Goal: Check status: Check status

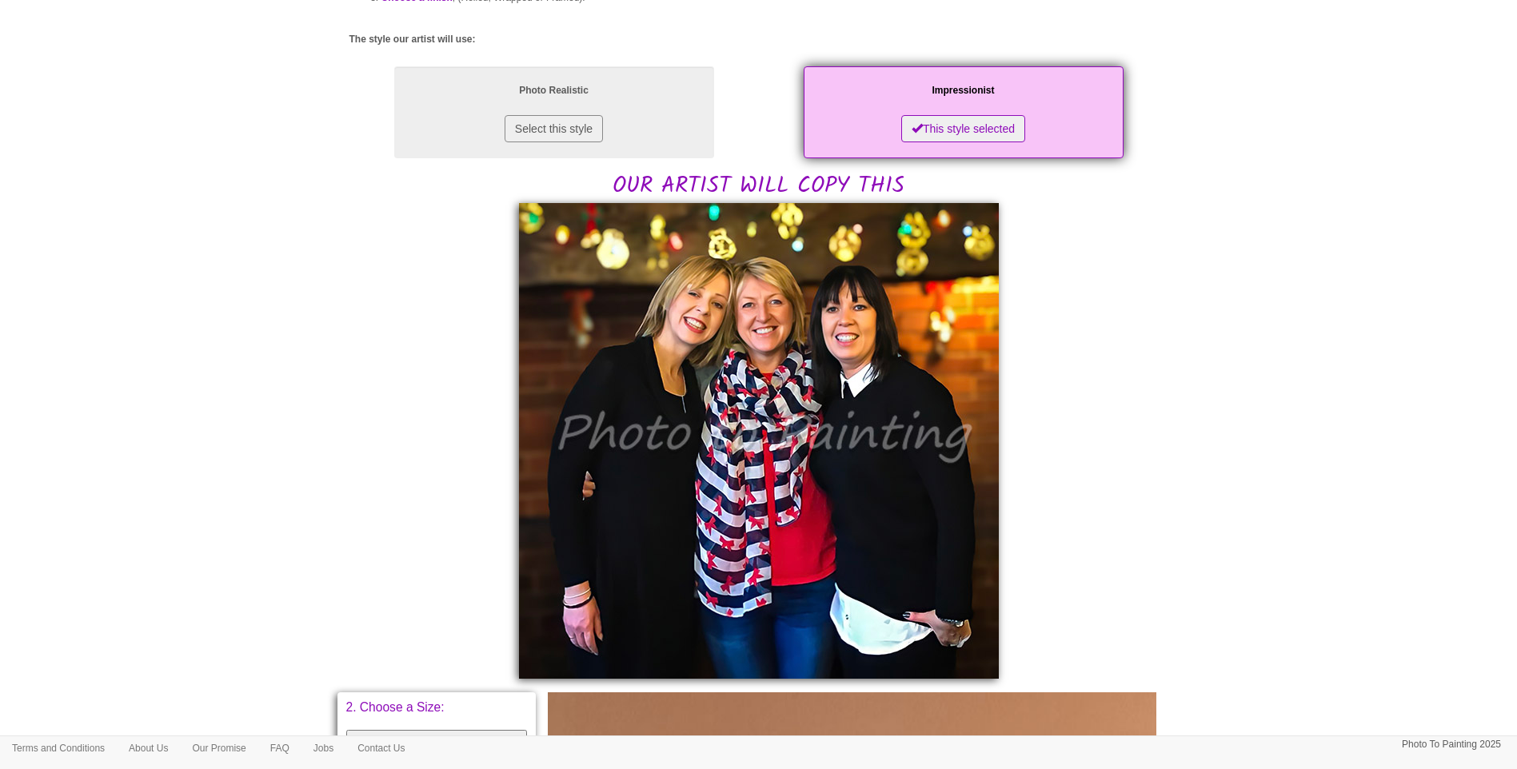
scroll to position [400, 0]
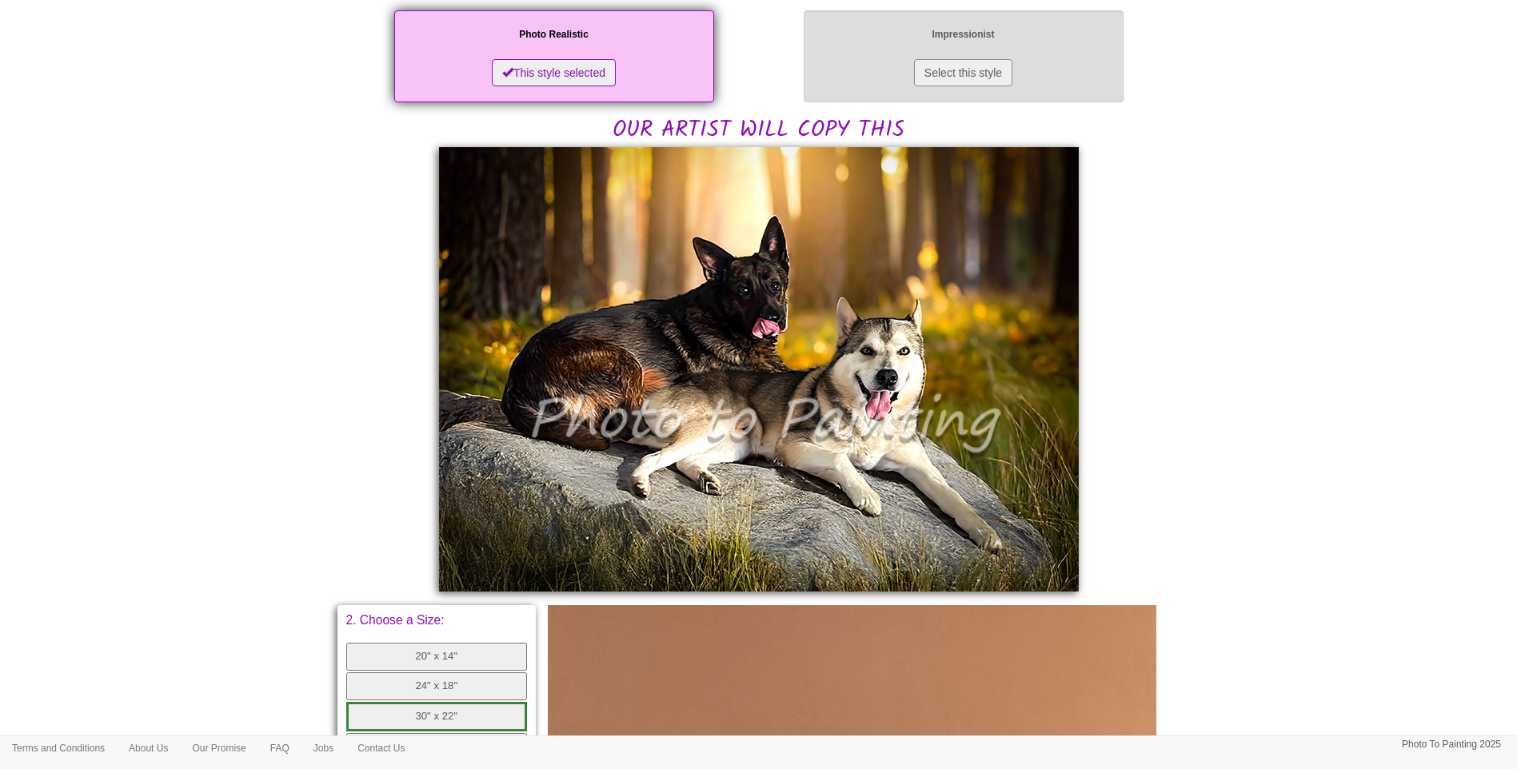
scroll to position [134, 0]
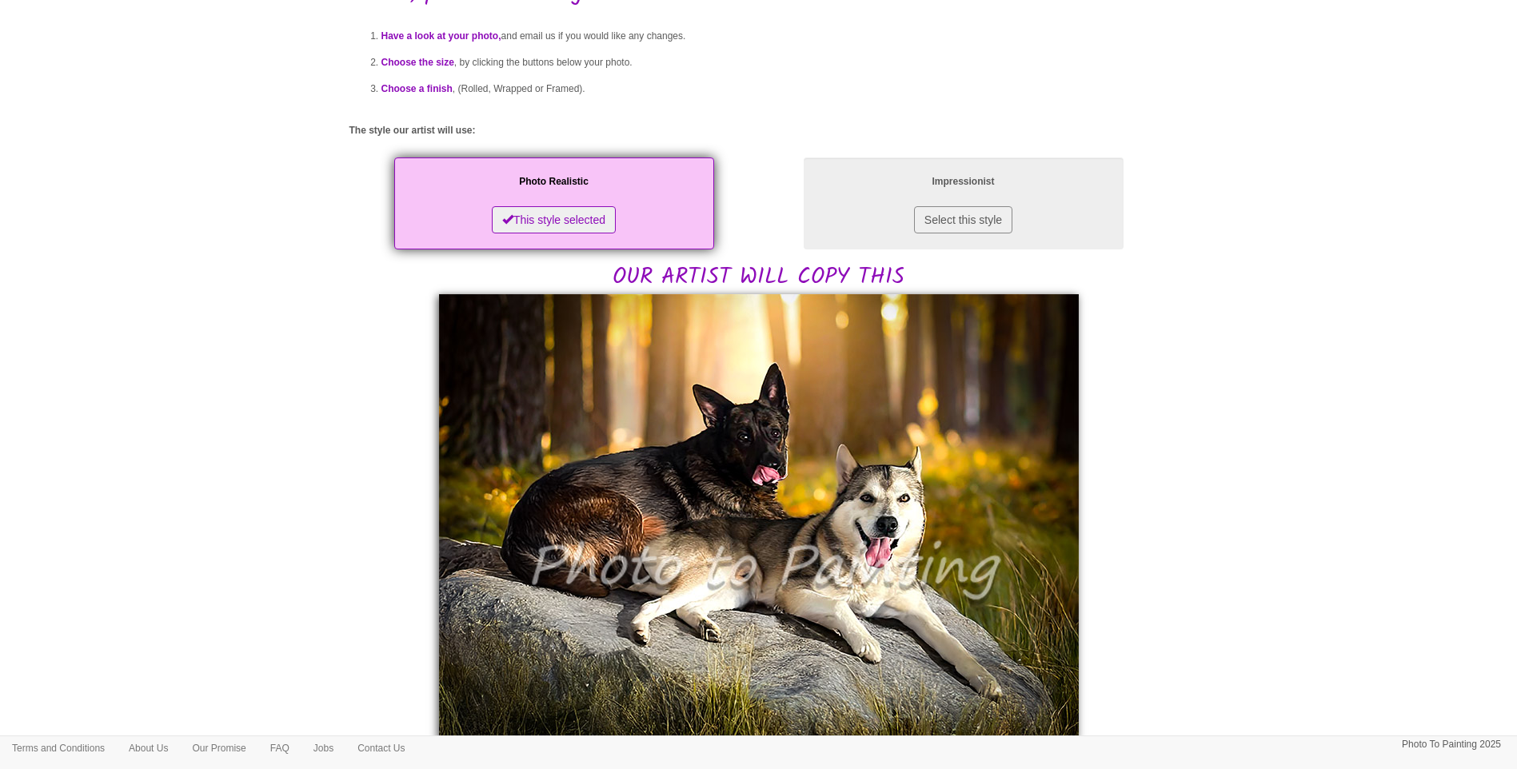
click at [1405, 577] on body "Your painting - risk free Toggle navigation Menu Home Photo to Painting Photo t…" at bounding box center [758, 654] width 1517 height 1560
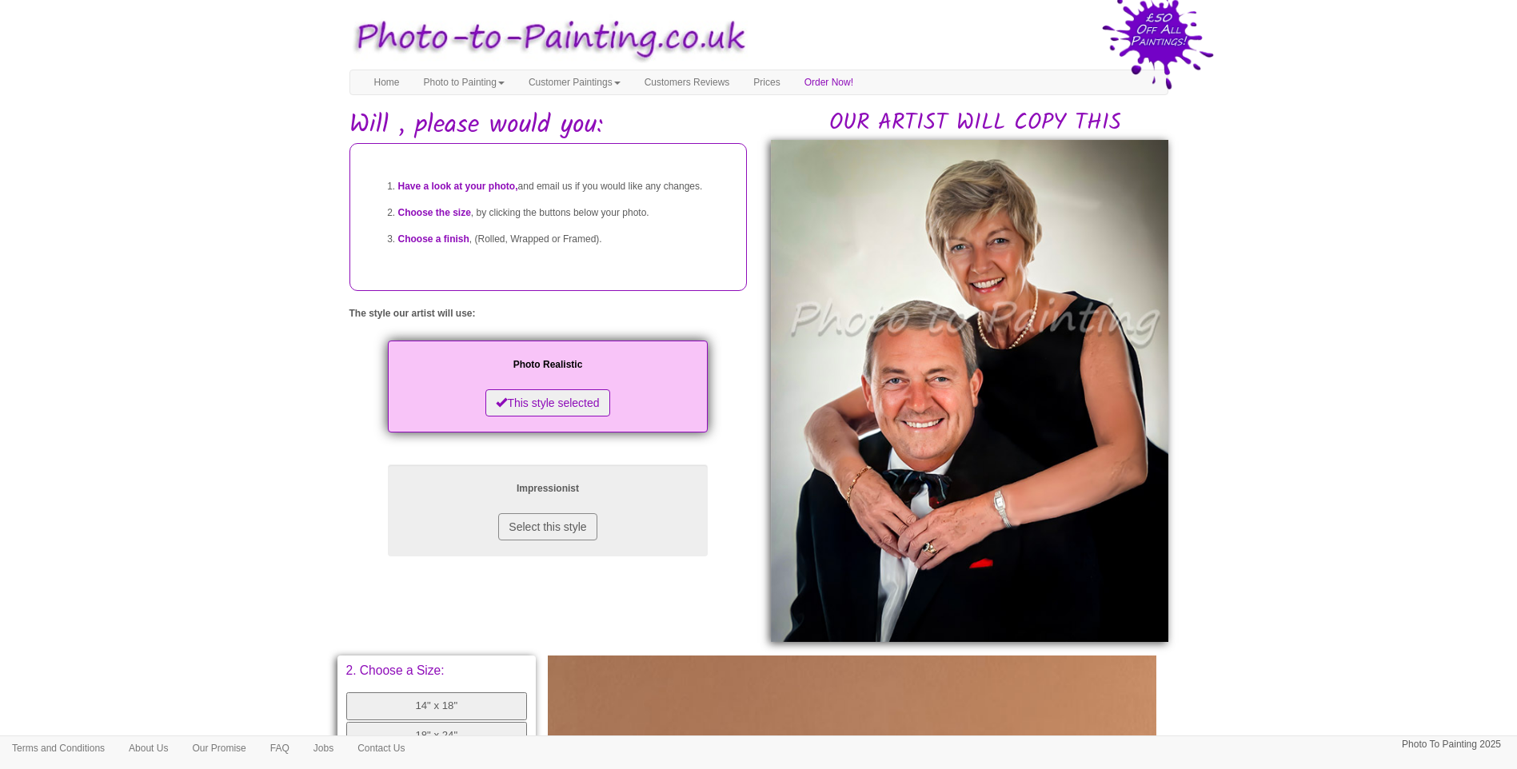
click at [1278, 402] on body "Your painting - risk free Toggle navigation Menu Home Photo to Painting Photo t…" at bounding box center [758, 672] width 1517 height 1329
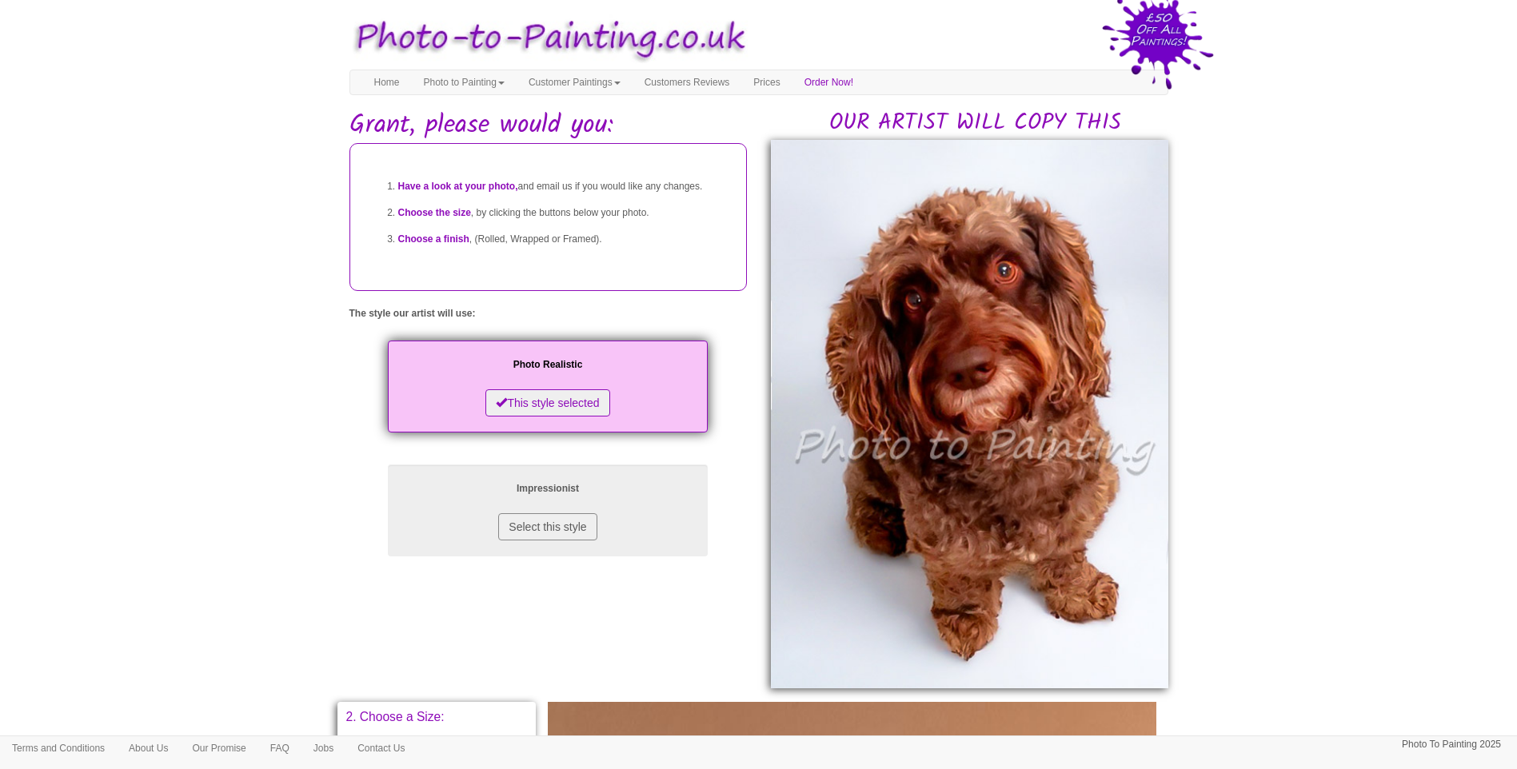
click at [1268, 490] on body "Your painting - risk free Toggle navigation Menu Home Photo to Painting Photo t…" at bounding box center [758, 696] width 1517 height 1376
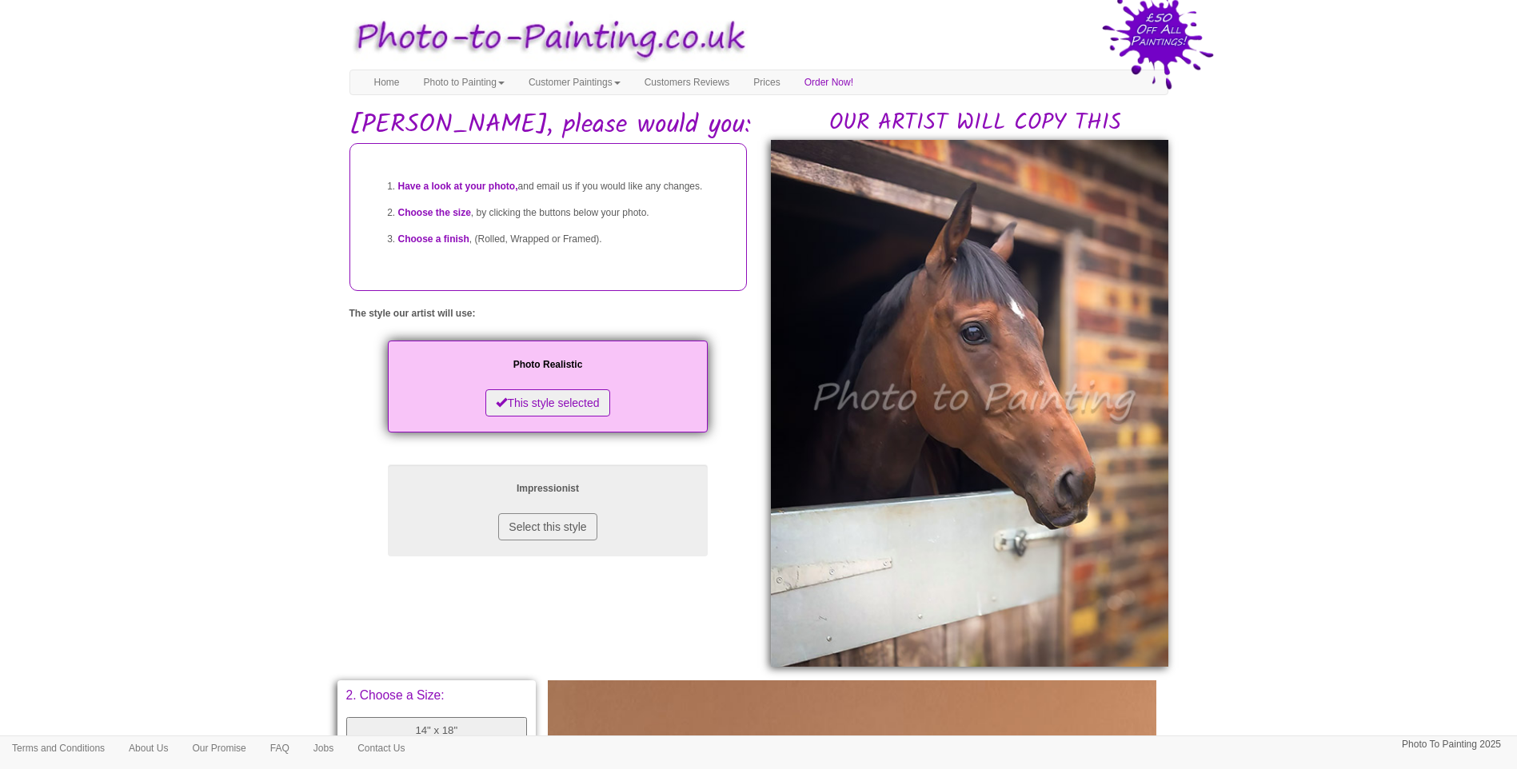
click at [1255, 465] on body "Your painting - risk free Toggle navigation Menu Home Photo to Painting Photo t…" at bounding box center [758, 685] width 1517 height 1354
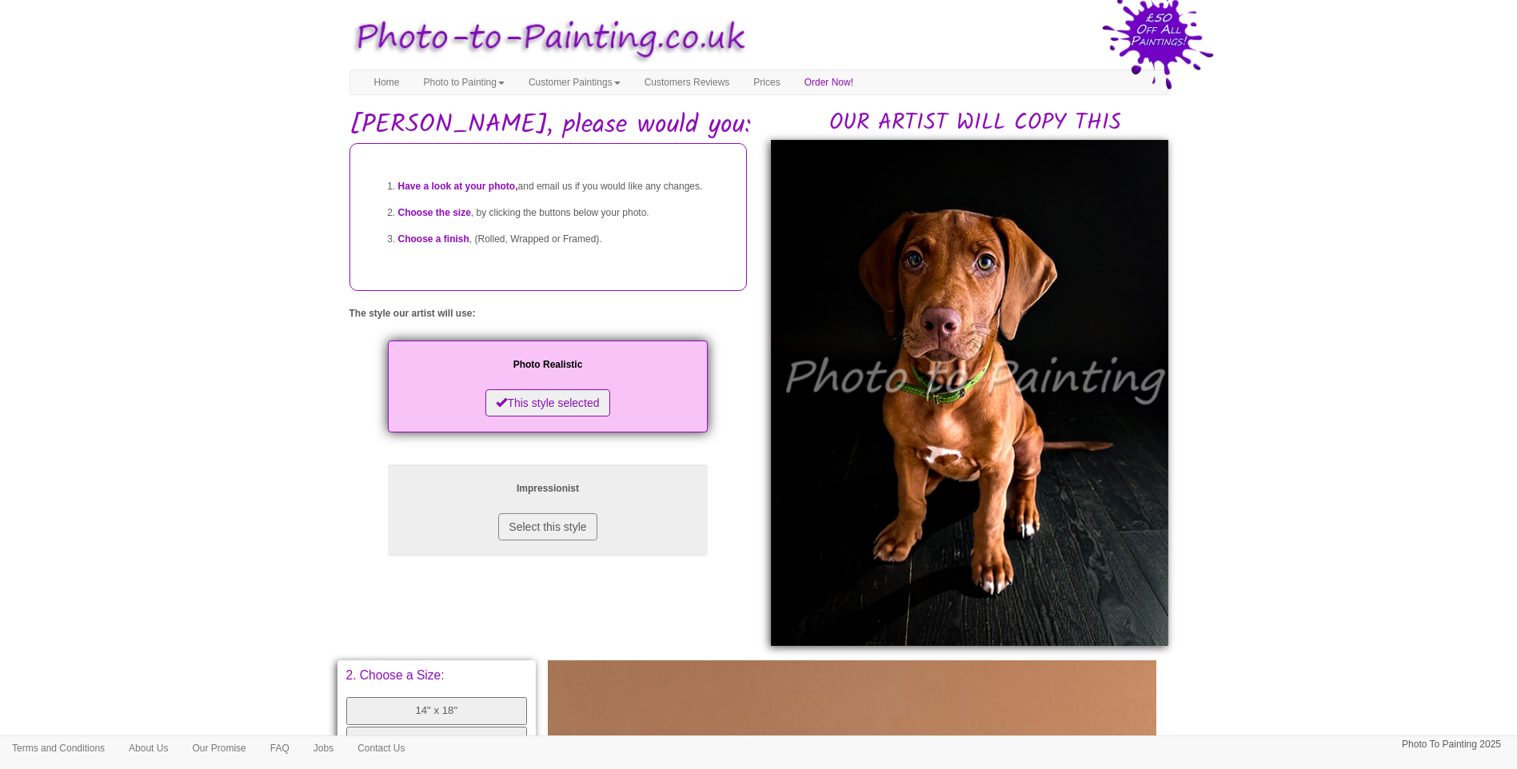
click at [1464, 539] on body "Your painting - risk free Toggle navigation Menu Home Photo to Painting Photo t…" at bounding box center [758, 675] width 1517 height 1334
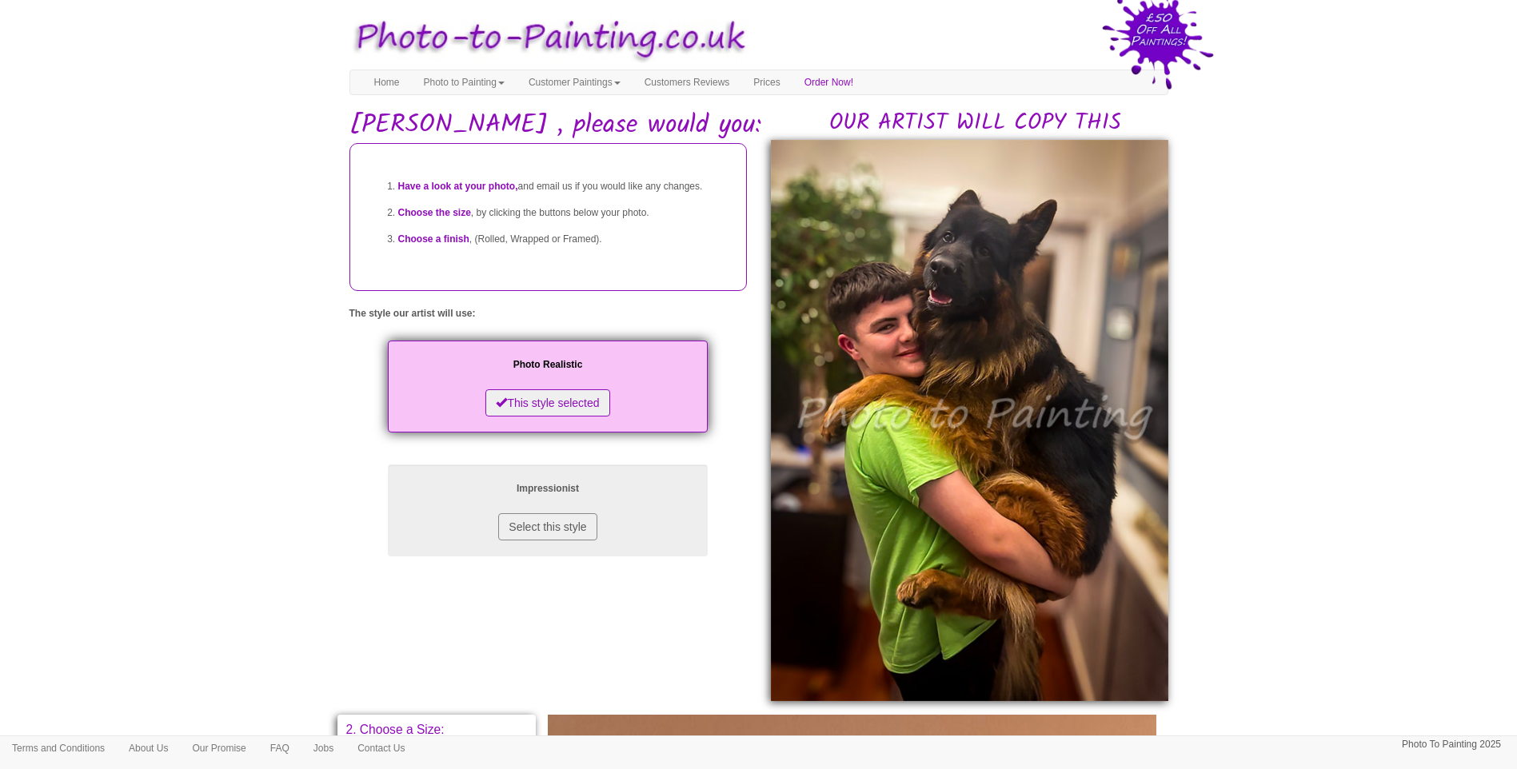
click at [198, 513] on body "Your painting - risk free Toggle navigation Menu Home Photo to Painting Photo t…" at bounding box center [758, 702] width 1517 height 1389
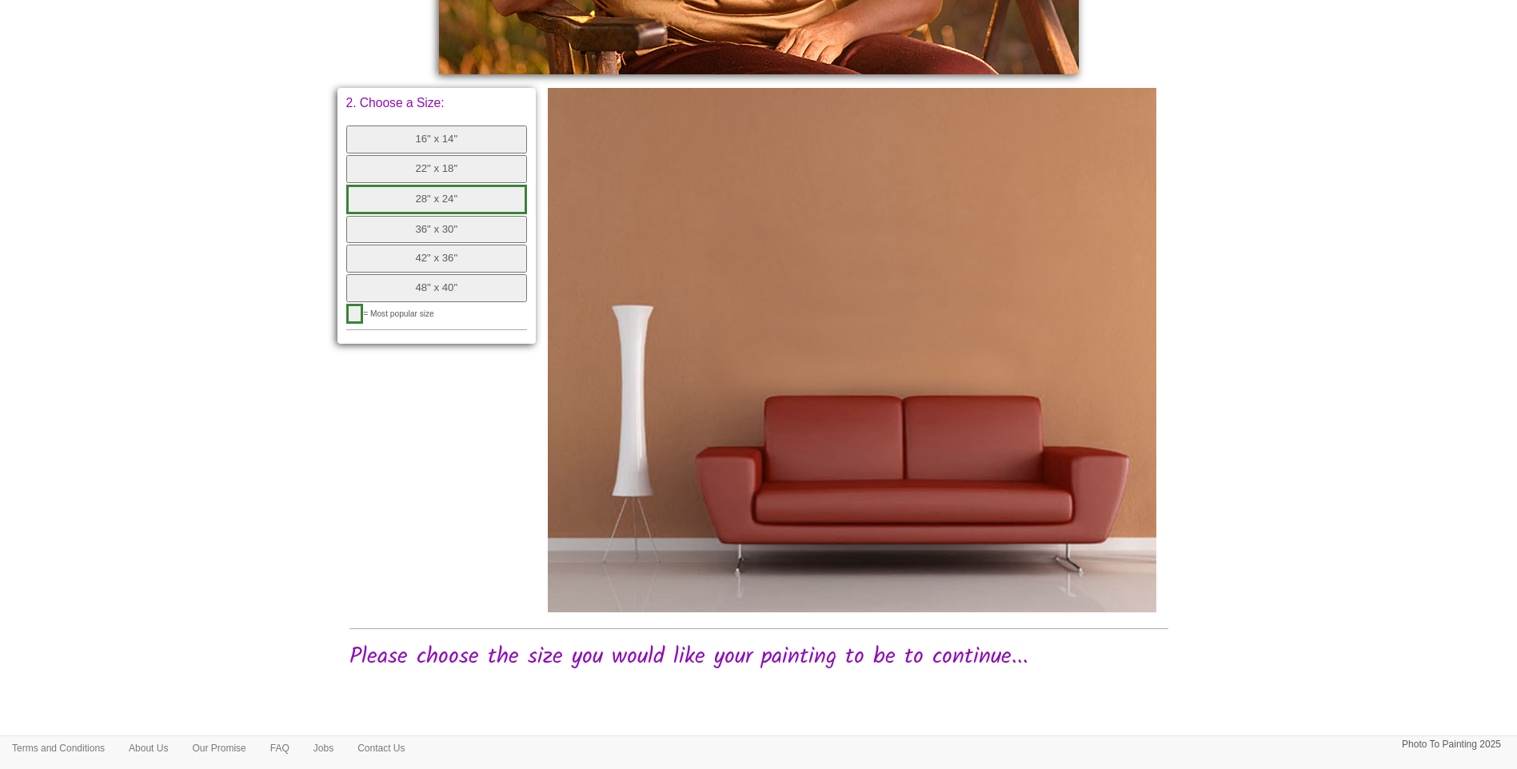
scroll to position [341, 0]
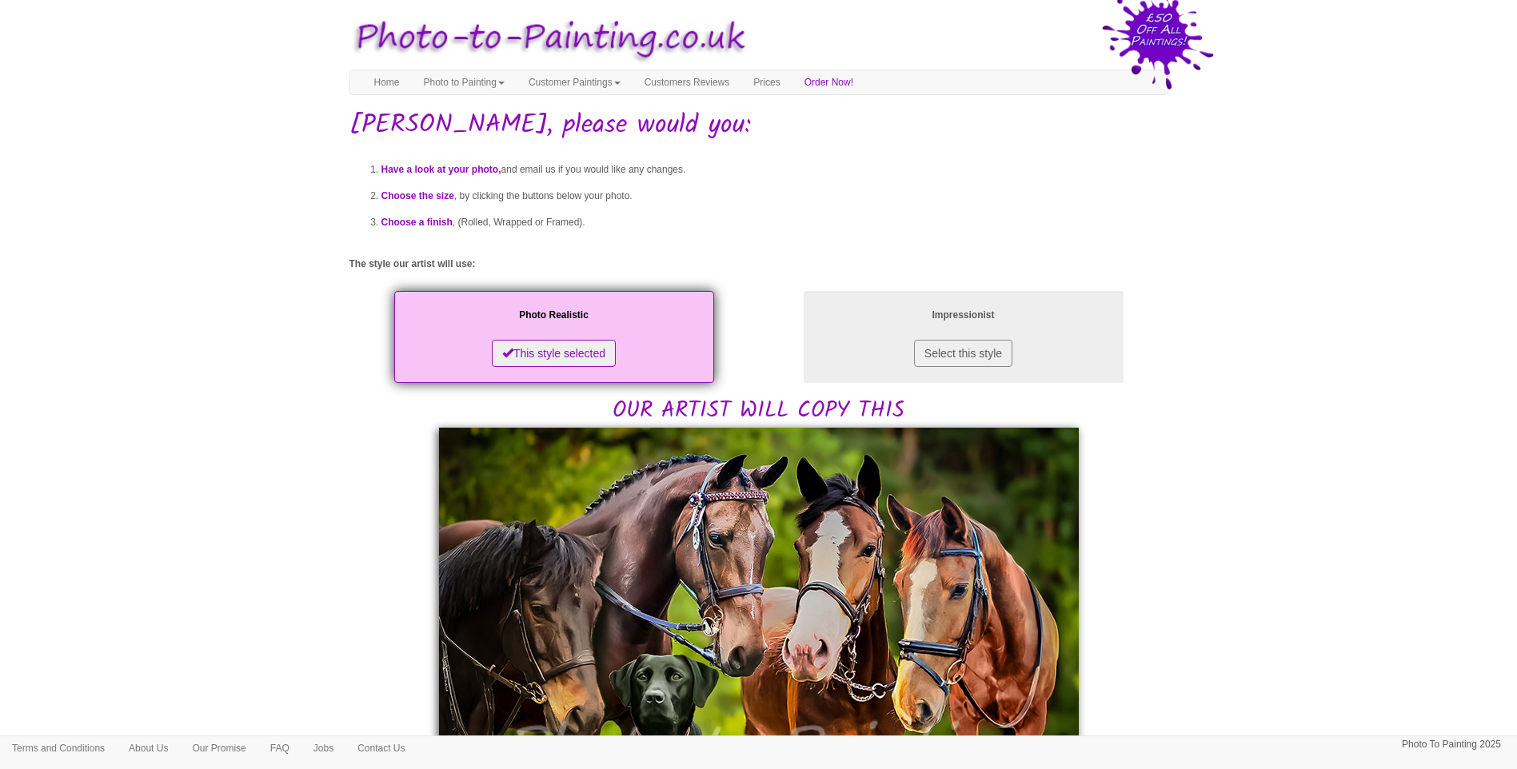
drag, startPoint x: 1466, startPoint y: 353, endPoint x: 981, endPoint y: 476, distance: 500.9
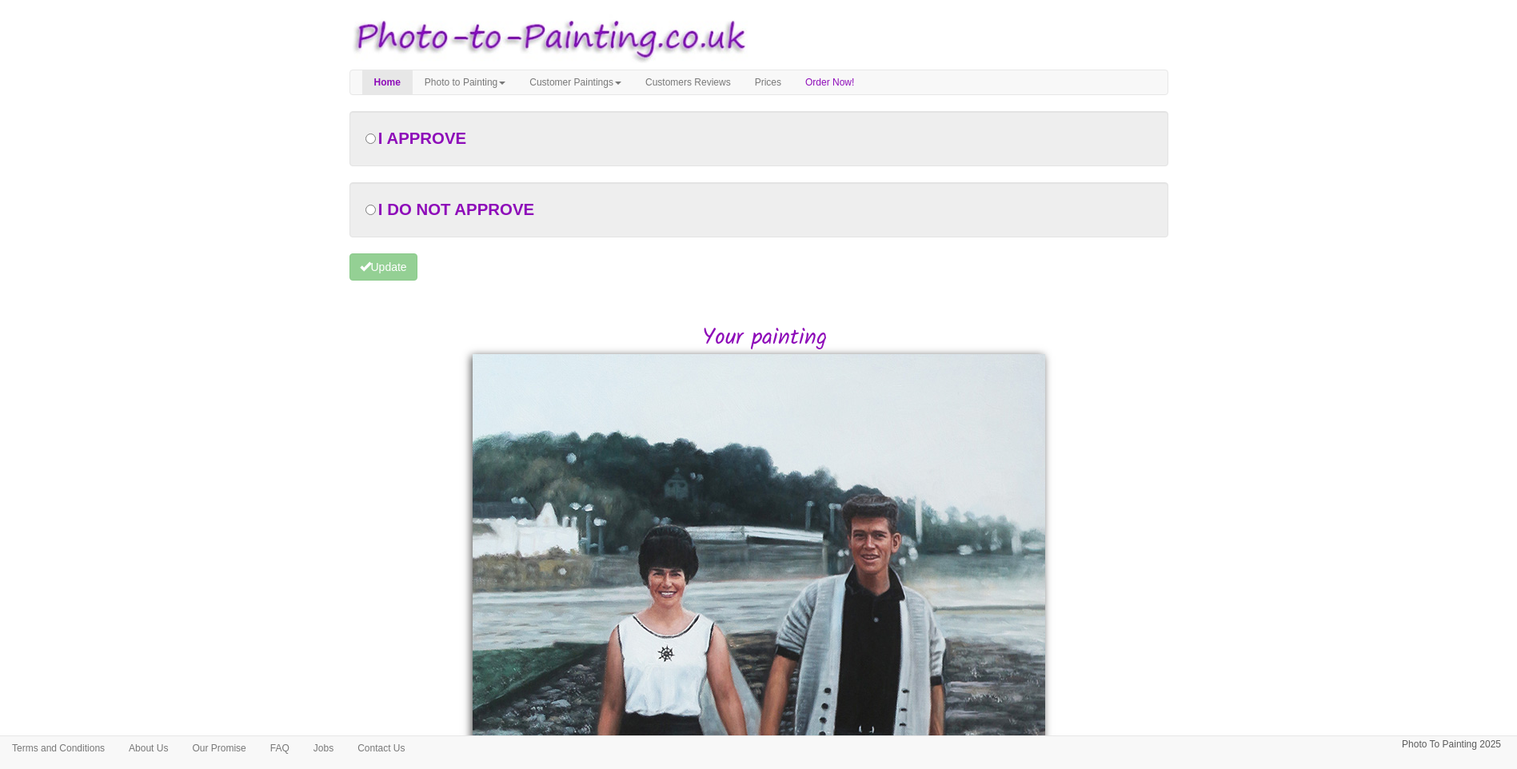
drag, startPoint x: 1384, startPoint y: 507, endPoint x: 1372, endPoint y: 507, distance: 12.0
click at [1382, 507] on body "Your painting - risk free Toggle navigation Menu Home Photo to Painting Photo t…" at bounding box center [758, 631] width 1517 height 1246
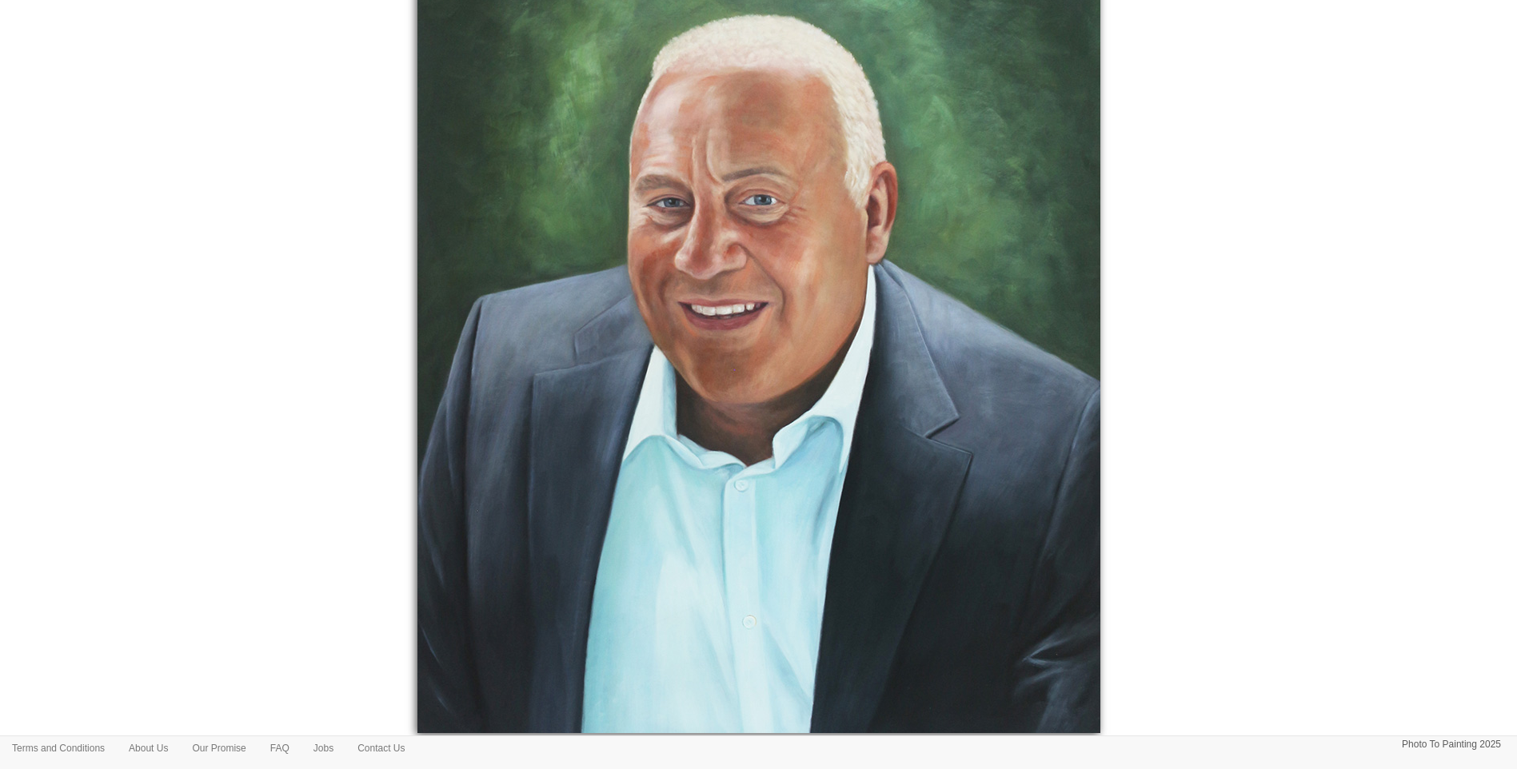
scroll to position [466, 0]
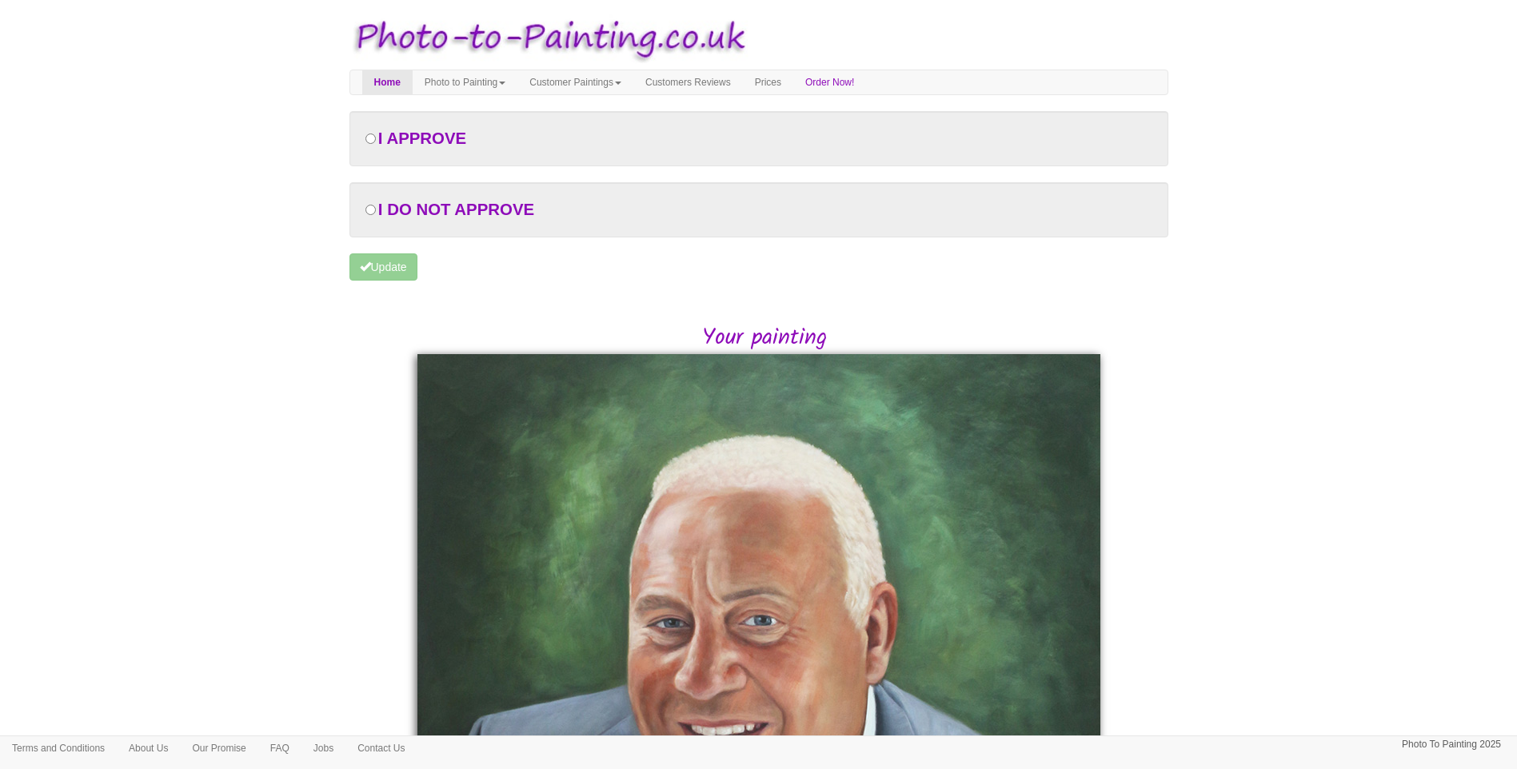
scroll to position [446, 0]
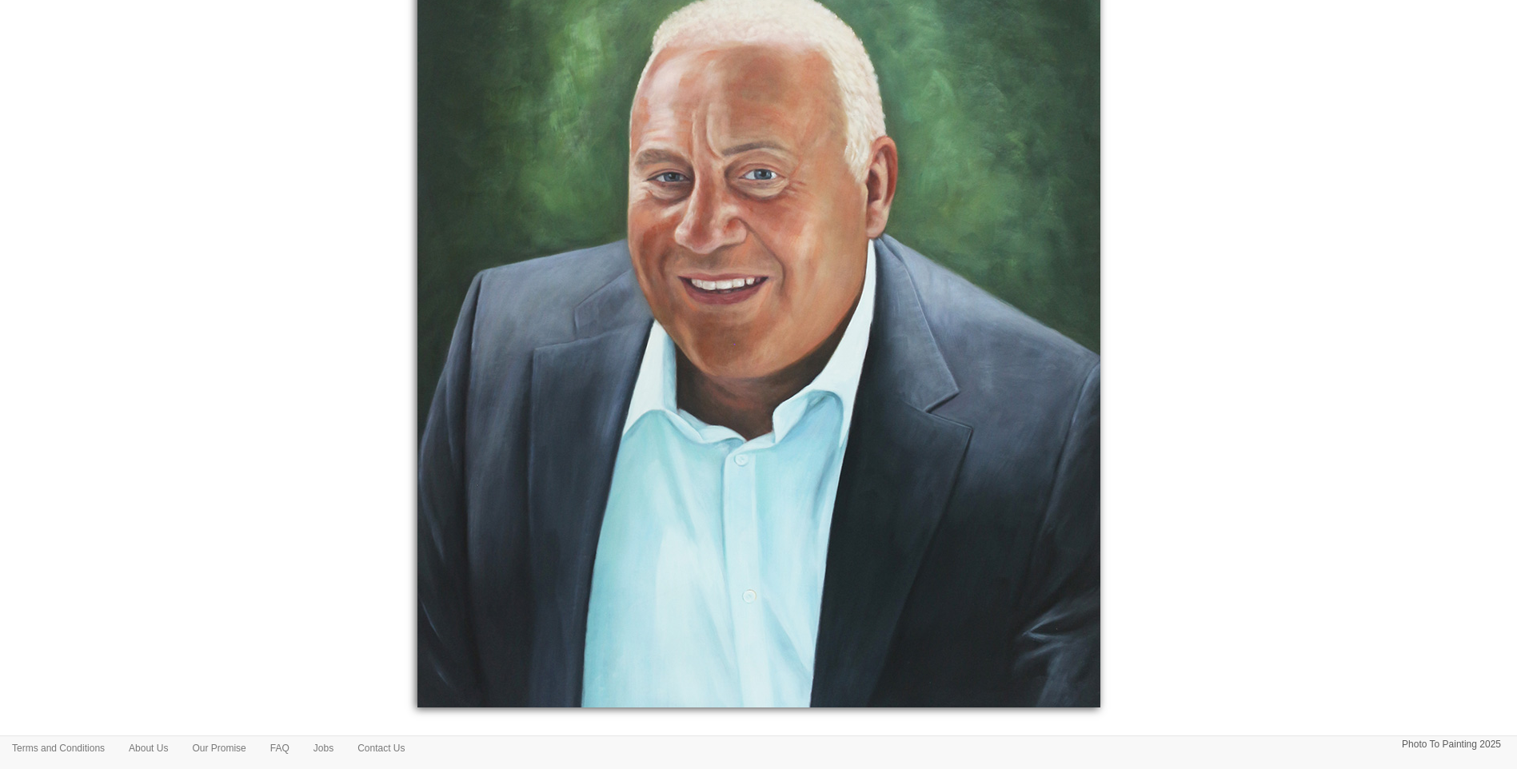
click at [1225, 538] on body "Your painting - risk free Toggle navigation Menu Home Photo to Painting Photo t…" at bounding box center [758, 185] width 1517 height 1246
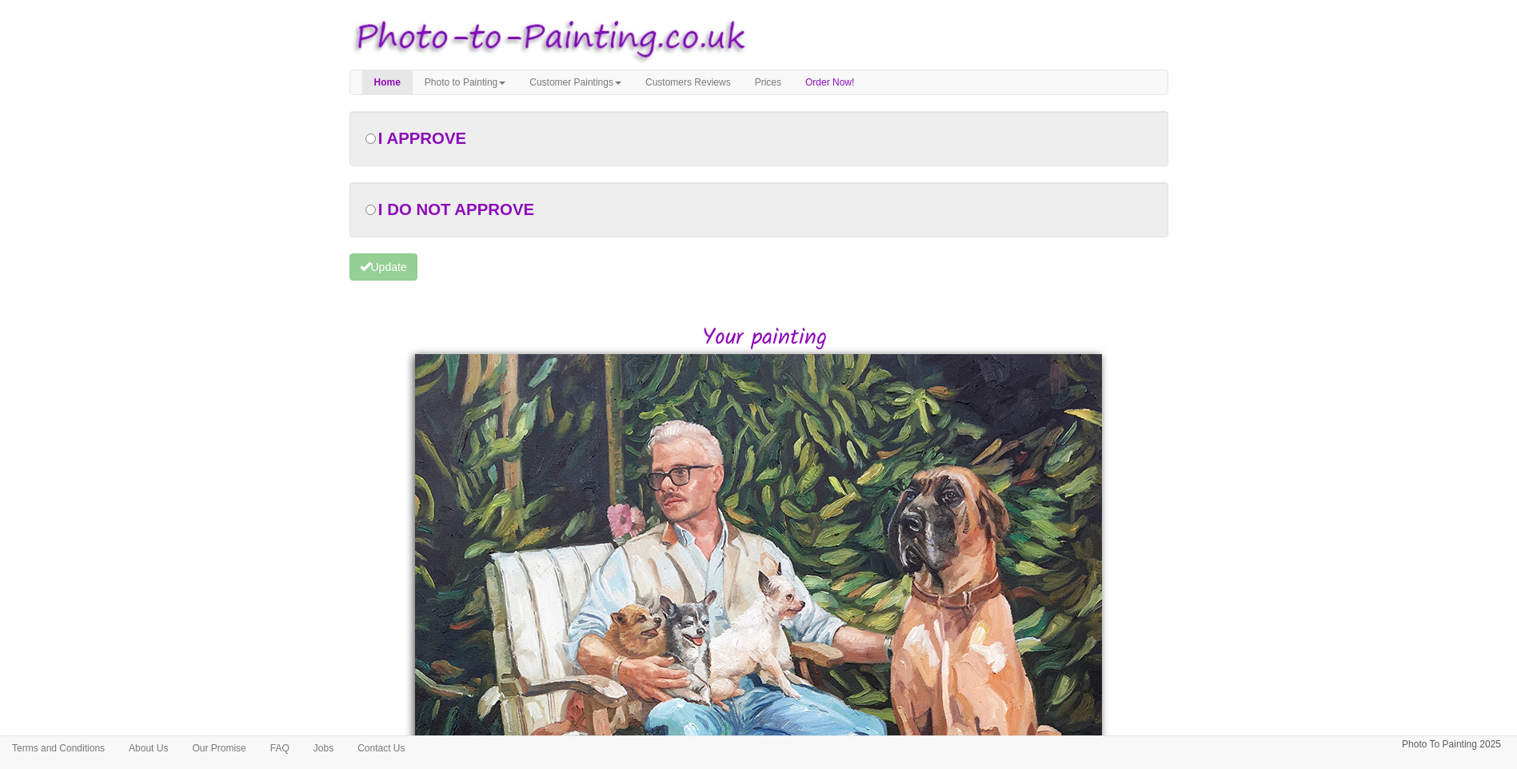
click at [1288, 549] on body "Your painting - risk free Toggle navigation Menu Home Photo to Painting Photo t…" at bounding box center [758, 631] width 1517 height 1246
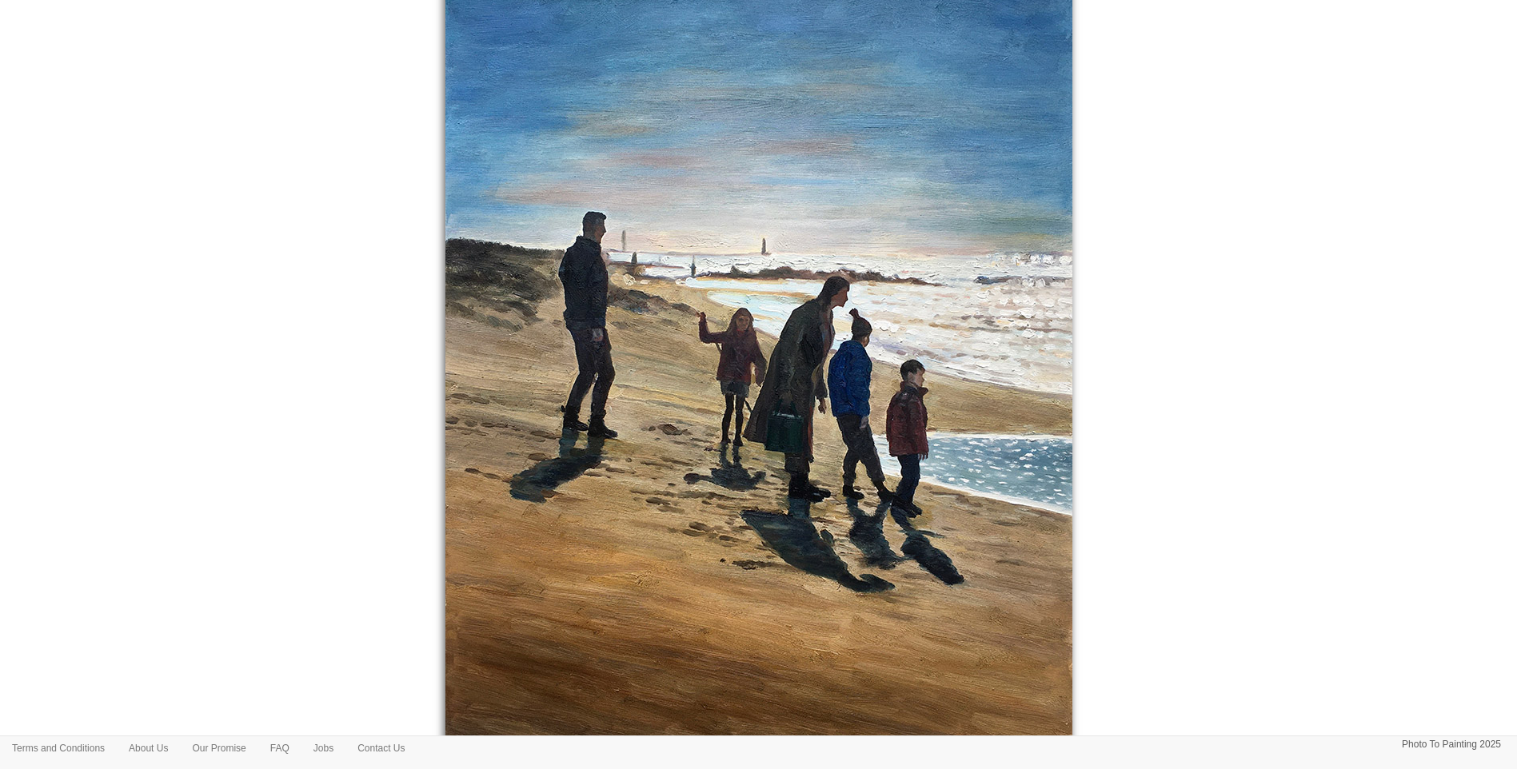
scroll to position [218, 0]
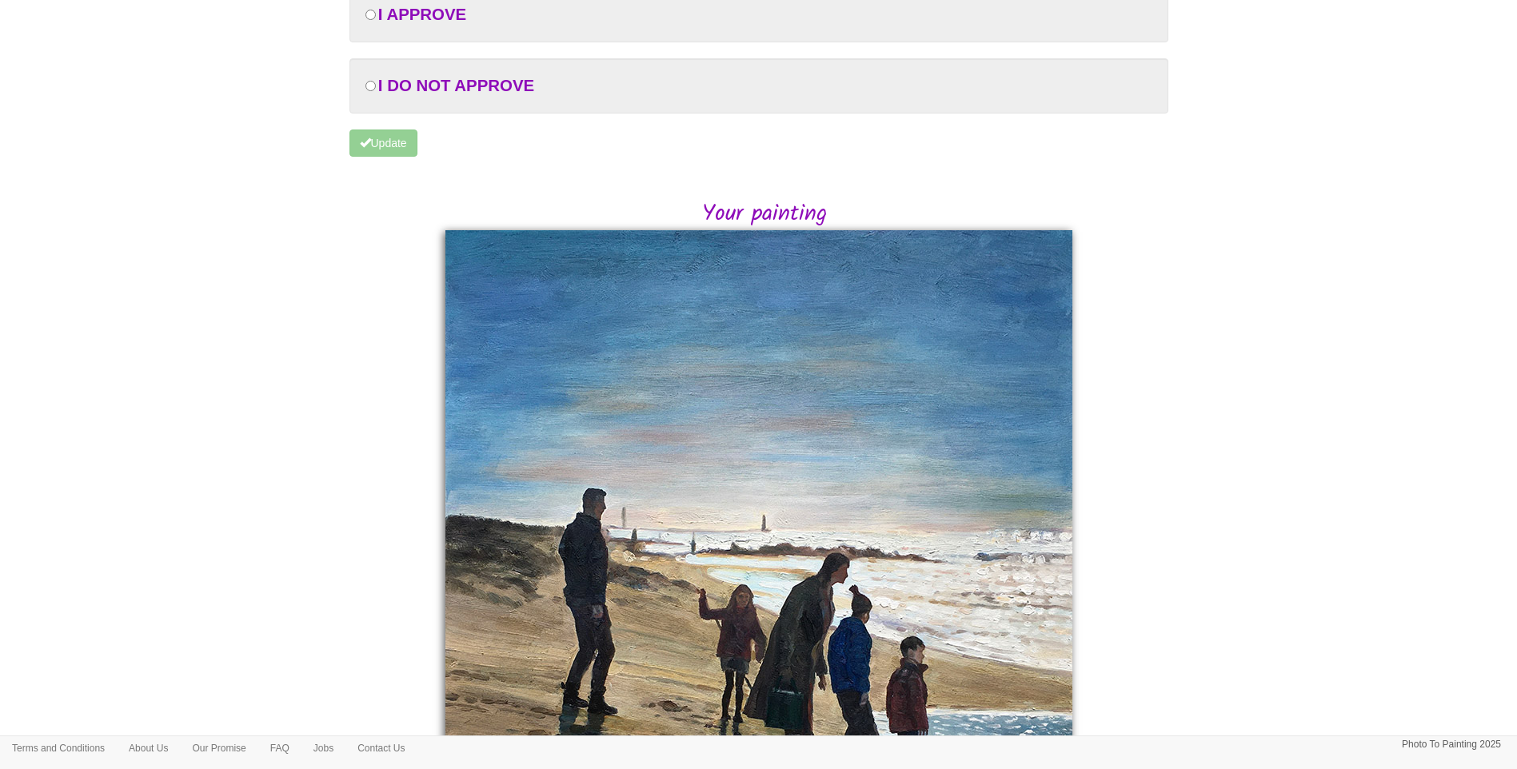
scroll to position [85, 0]
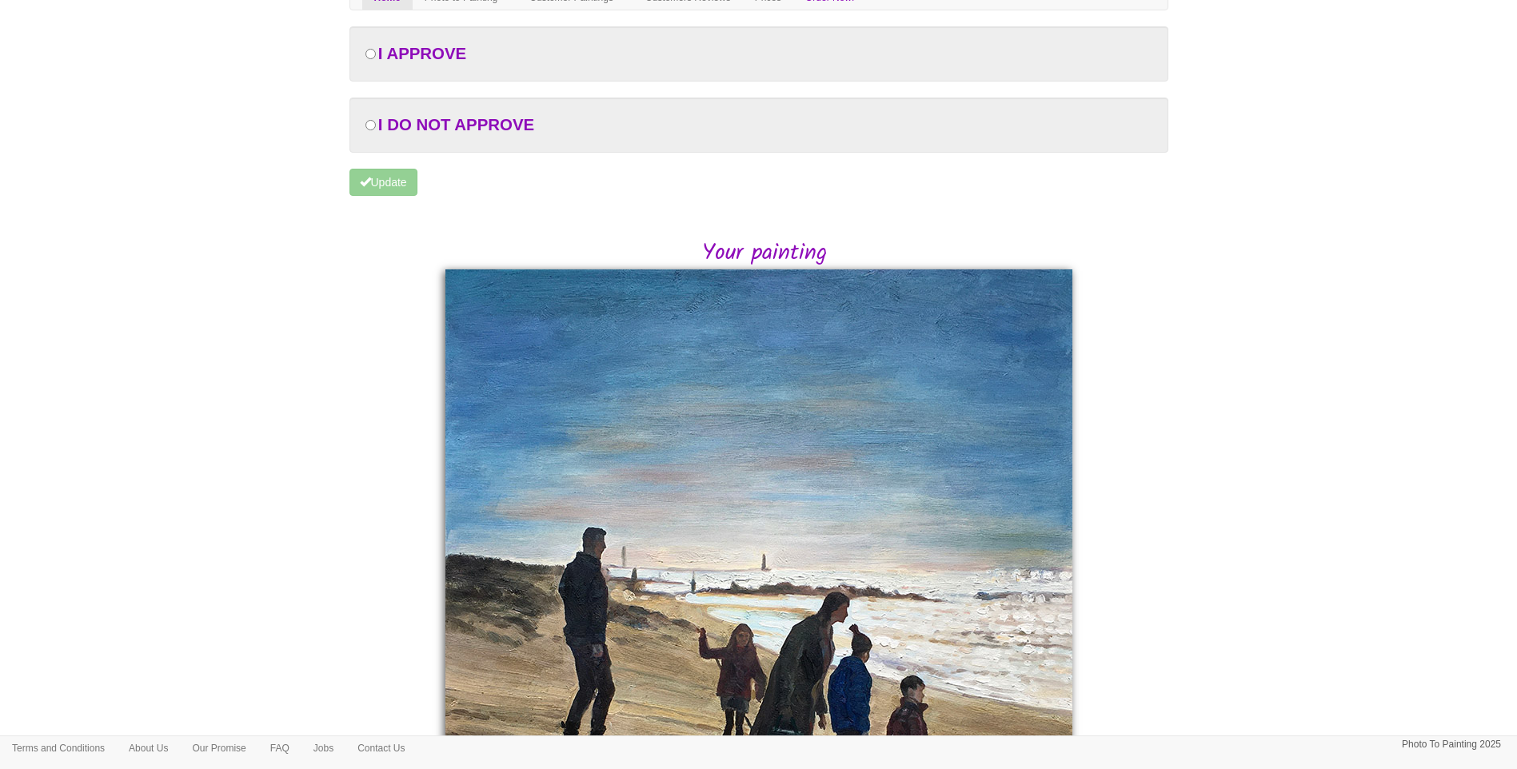
click at [1310, 561] on body "Your painting - risk free Toggle navigation Menu Home Photo to Painting Photo t…" at bounding box center [758, 546] width 1517 height 1246
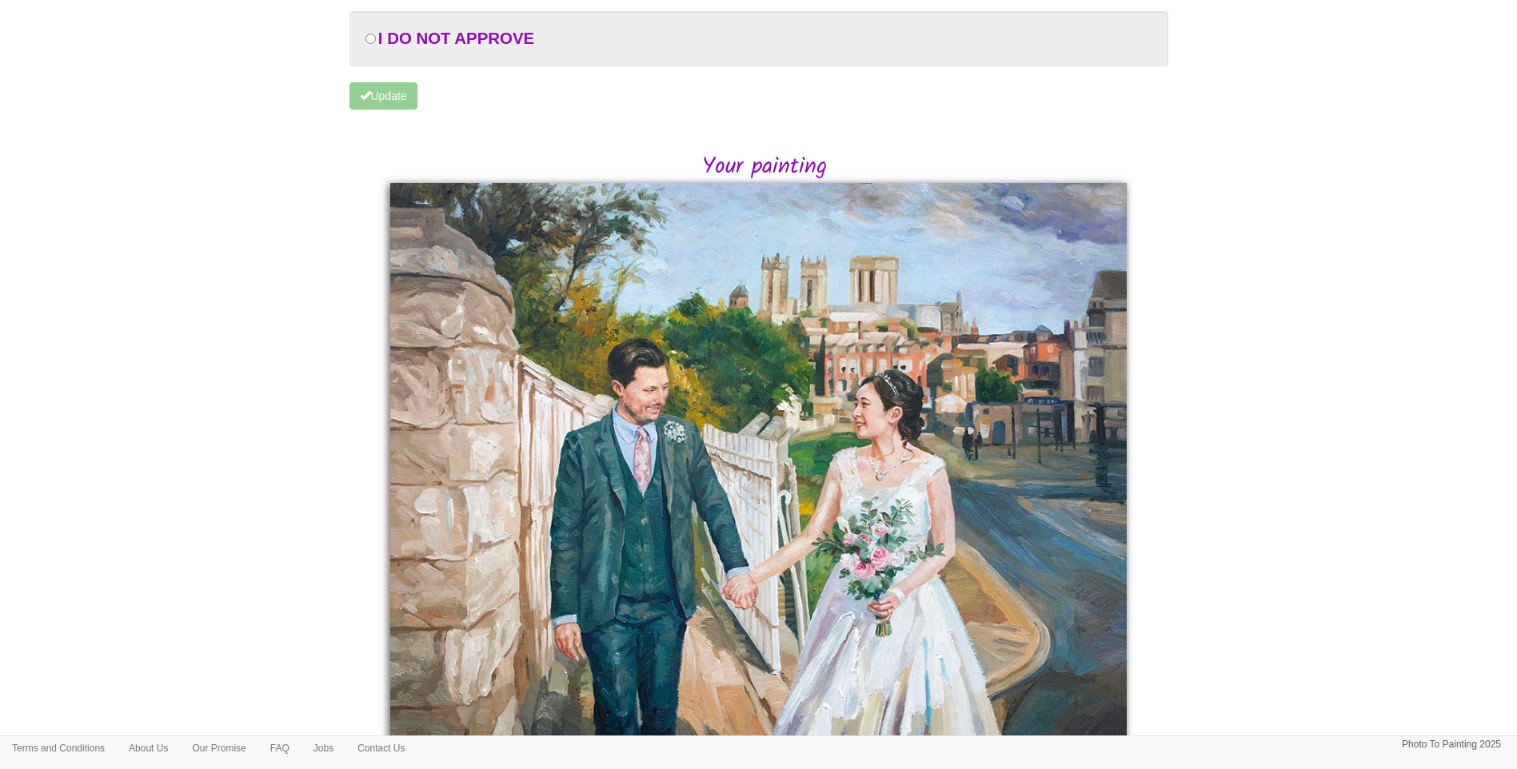
scroll to position [306, 0]
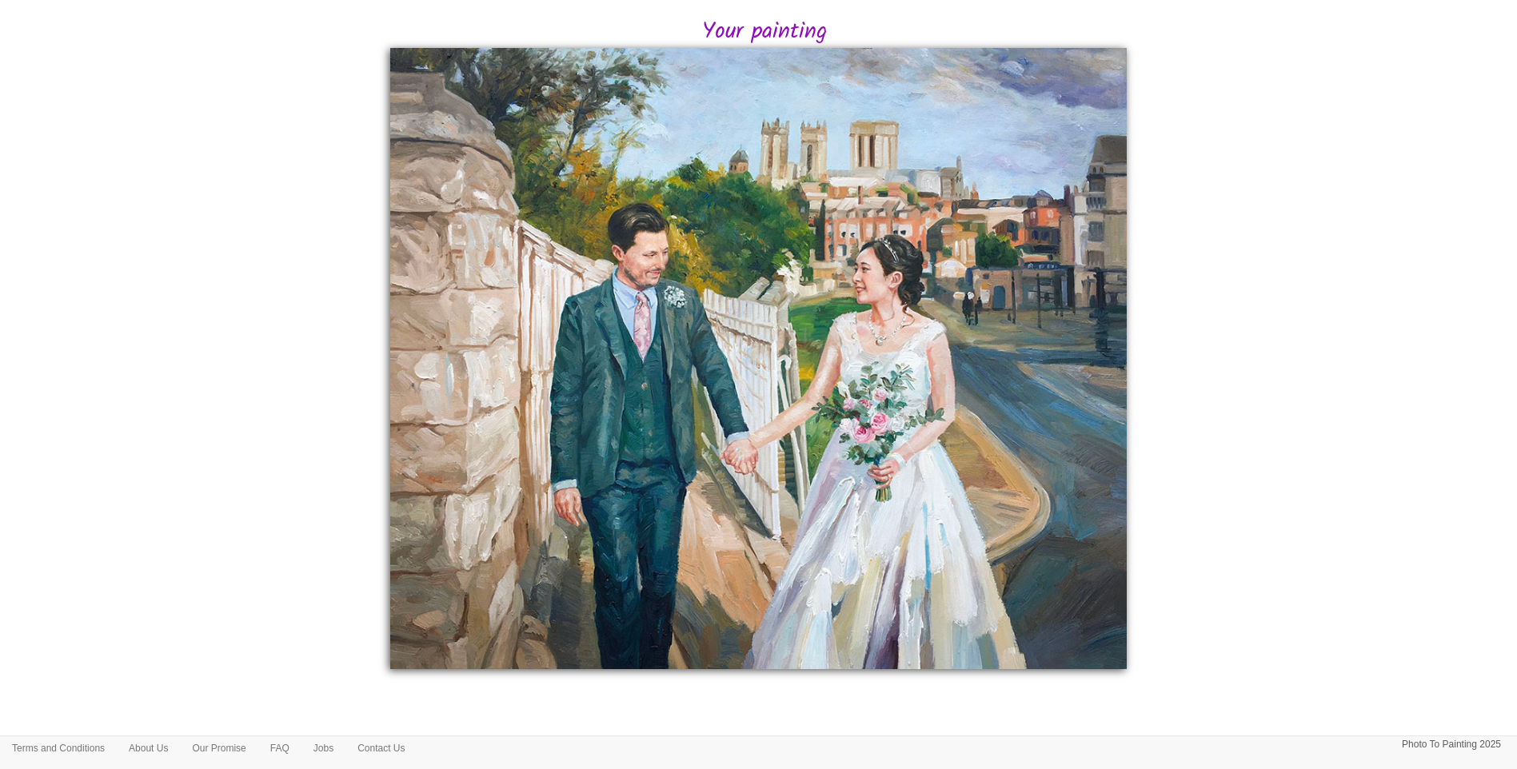
click at [1225, 487] on body "Your painting - risk free Toggle navigation Menu Home Photo to Painting Photo t…" at bounding box center [758, 236] width 1517 height 1068
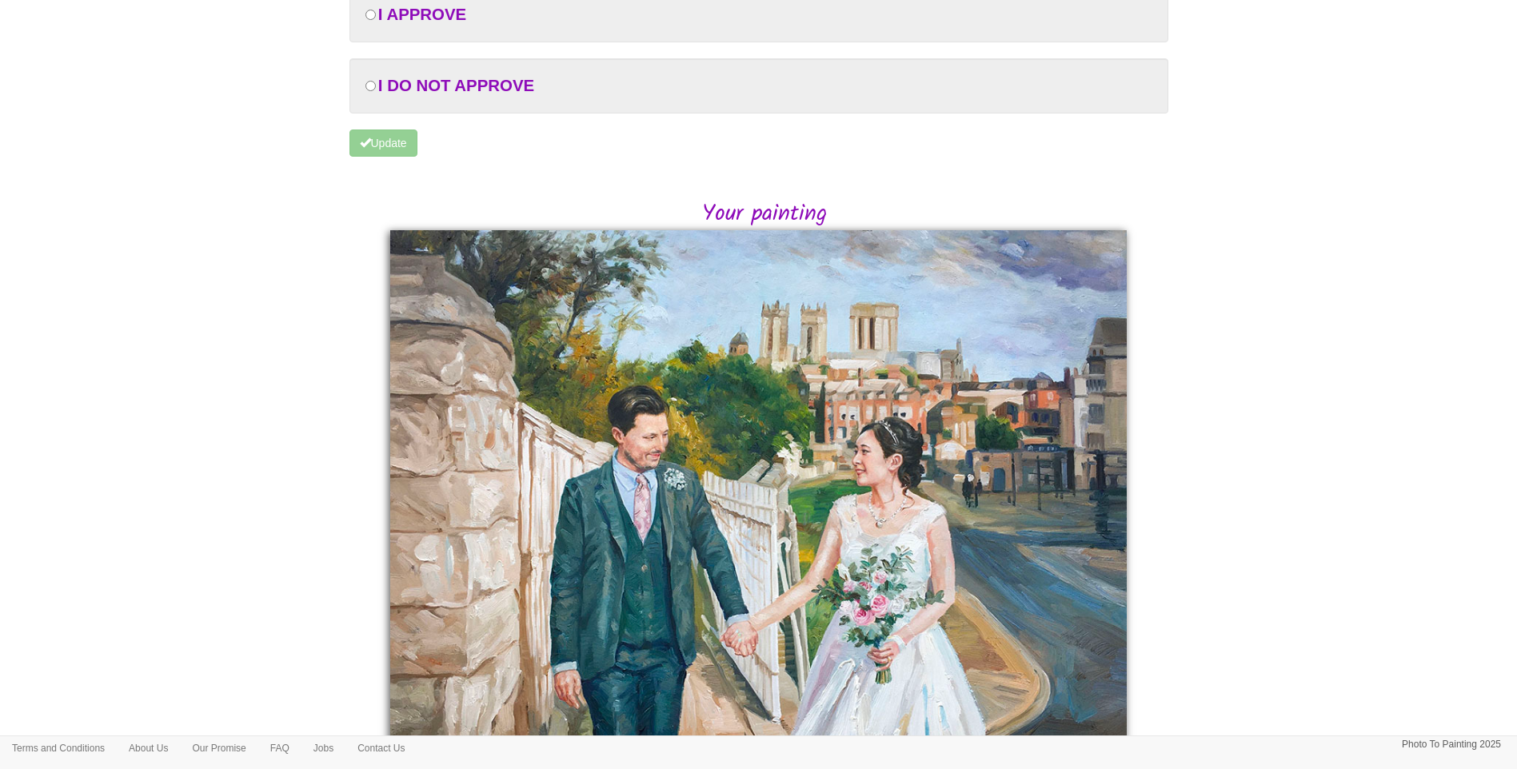
scroll to position [0, 0]
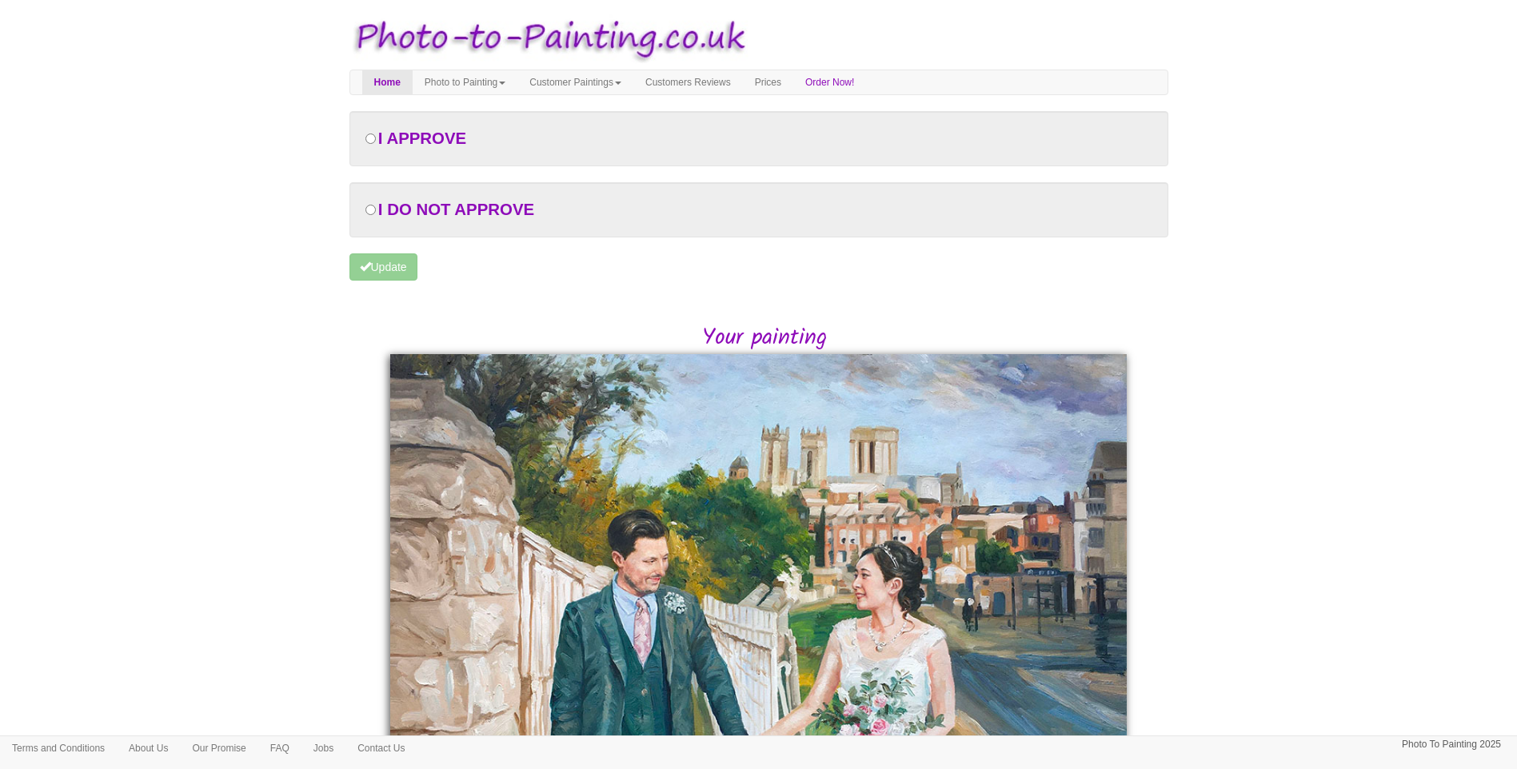
click at [1375, 386] on body "Your painting - risk free Toggle navigation Menu Home Photo to Painting Photo t…" at bounding box center [758, 542] width 1517 height 1068
